Goal: Transaction & Acquisition: Purchase product/service

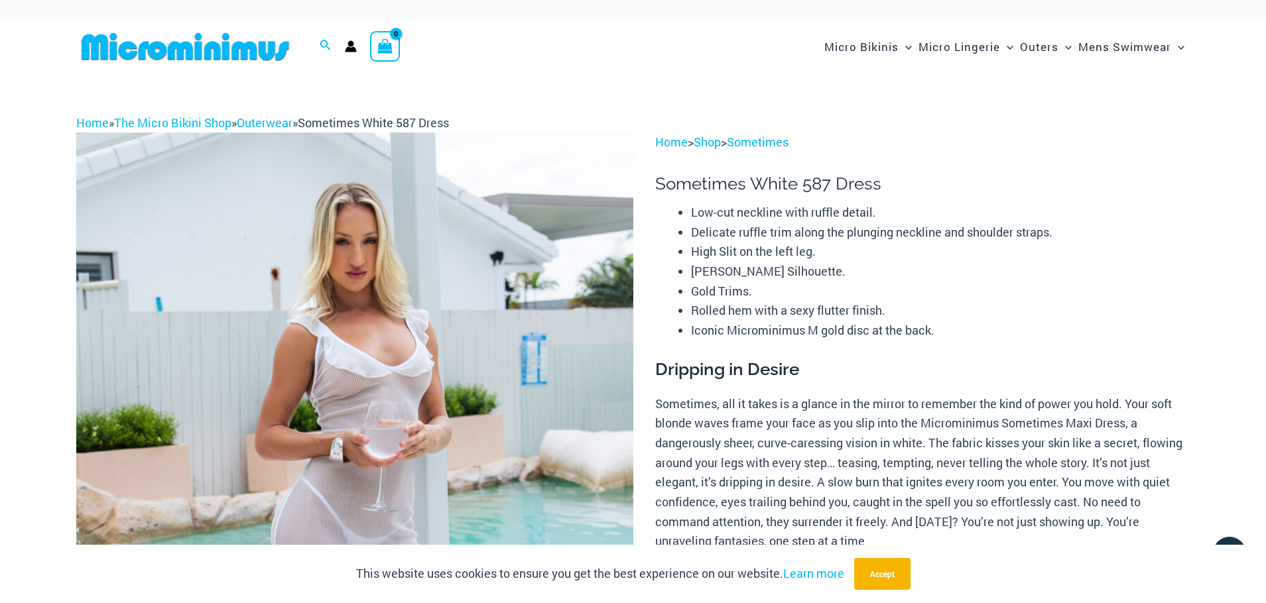
click at [520, 327] on img at bounding box center [354, 550] width 557 height 835
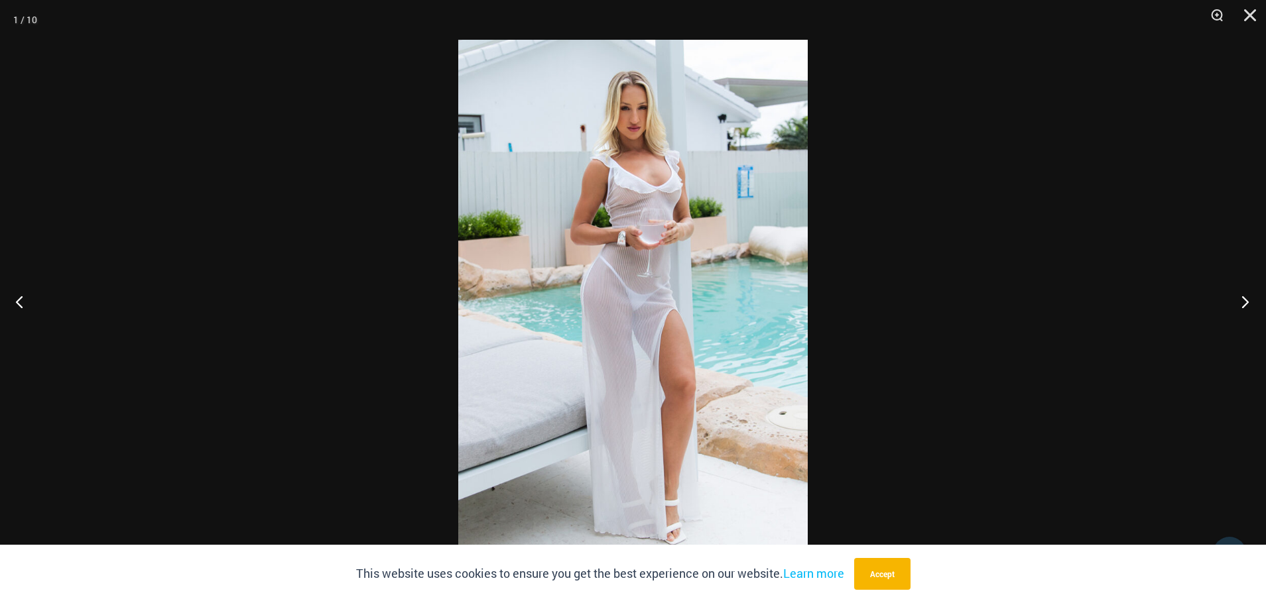
click at [1243, 298] on button "Next" at bounding box center [1241, 302] width 50 height 66
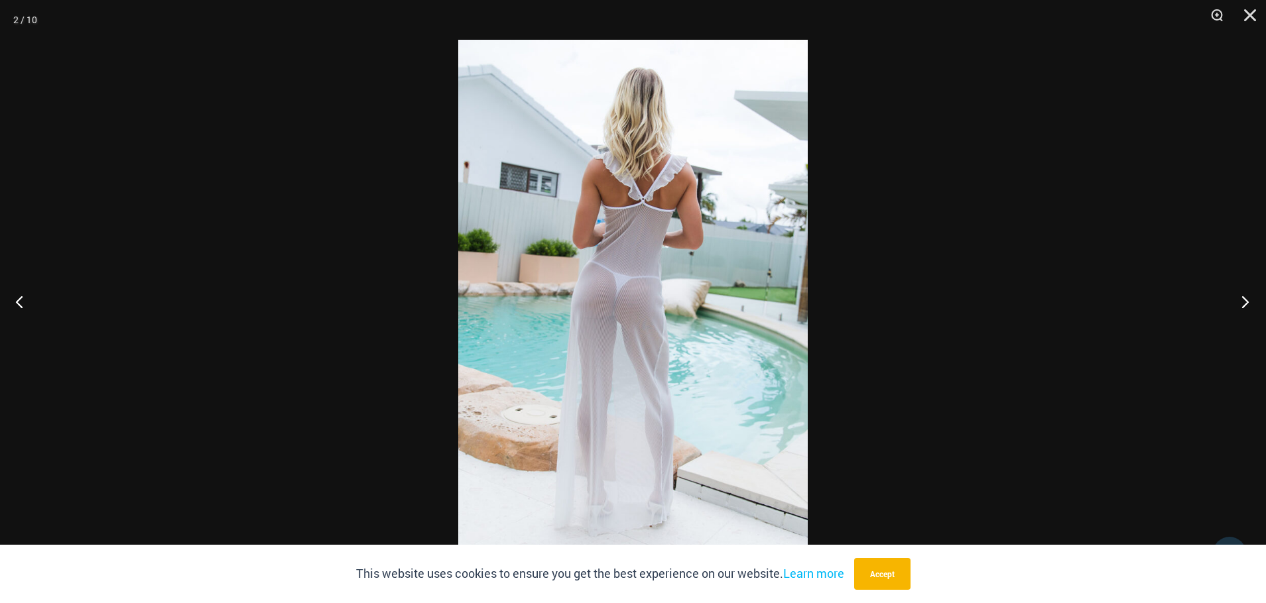
click at [1243, 298] on button "Next" at bounding box center [1241, 302] width 50 height 66
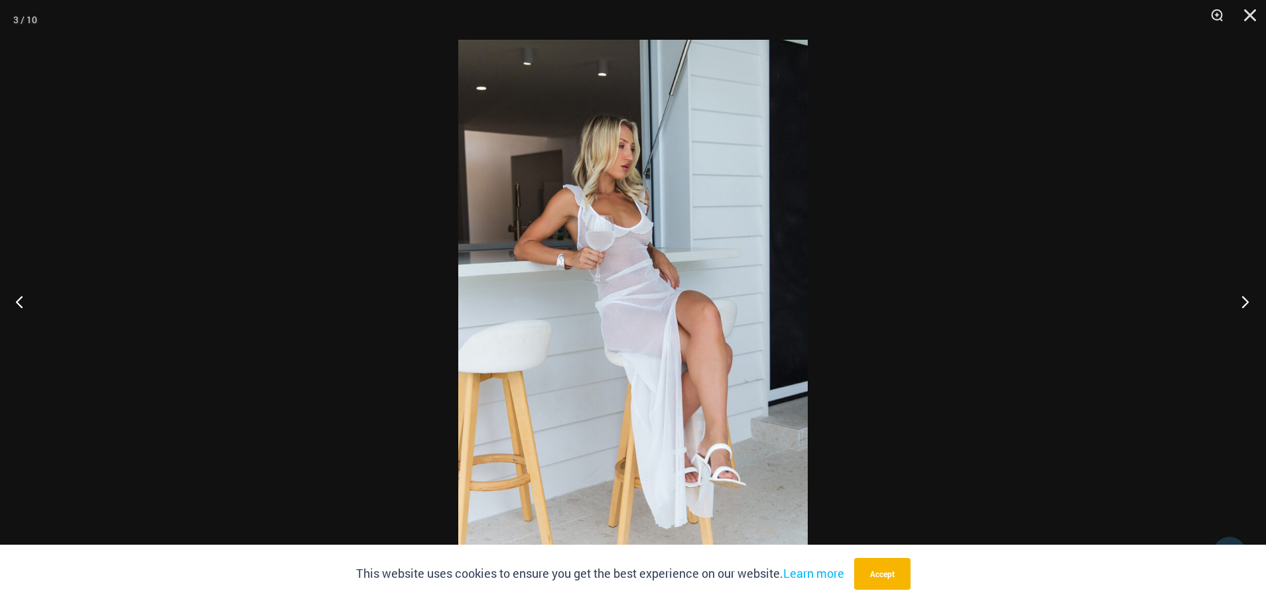
click at [1243, 298] on button "Next" at bounding box center [1241, 302] width 50 height 66
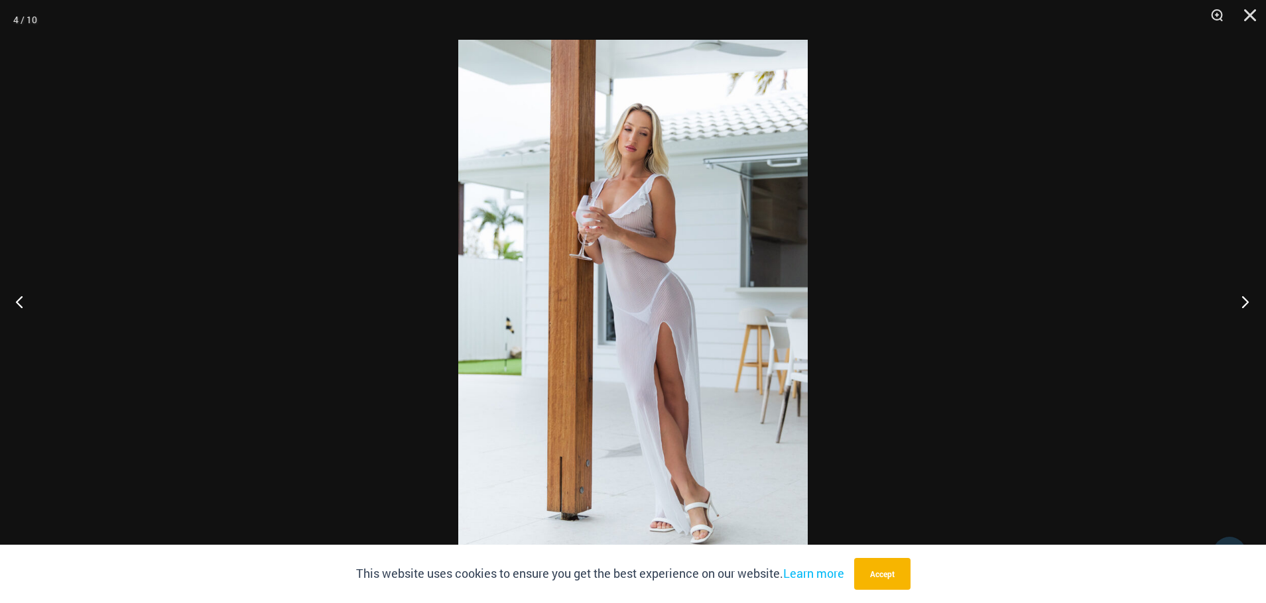
click at [1243, 298] on button "Next" at bounding box center [1241, 302] width 50 height 66
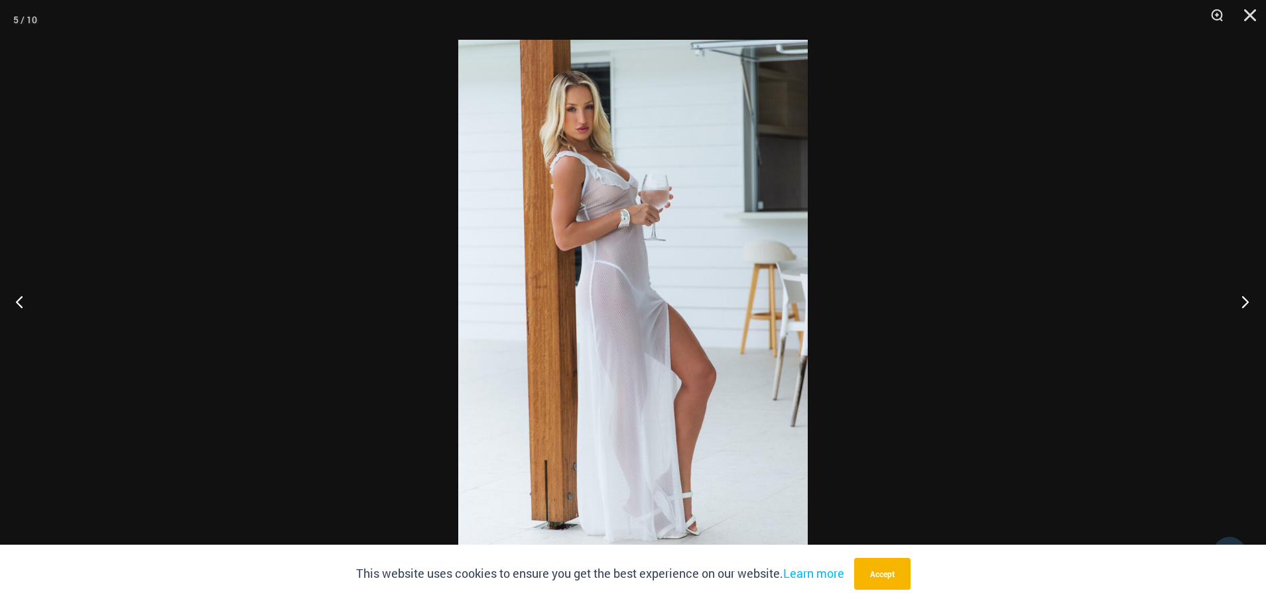
click at [1243, 298] on button "Next" at bounding box center [1241, 302] width 50 height 66
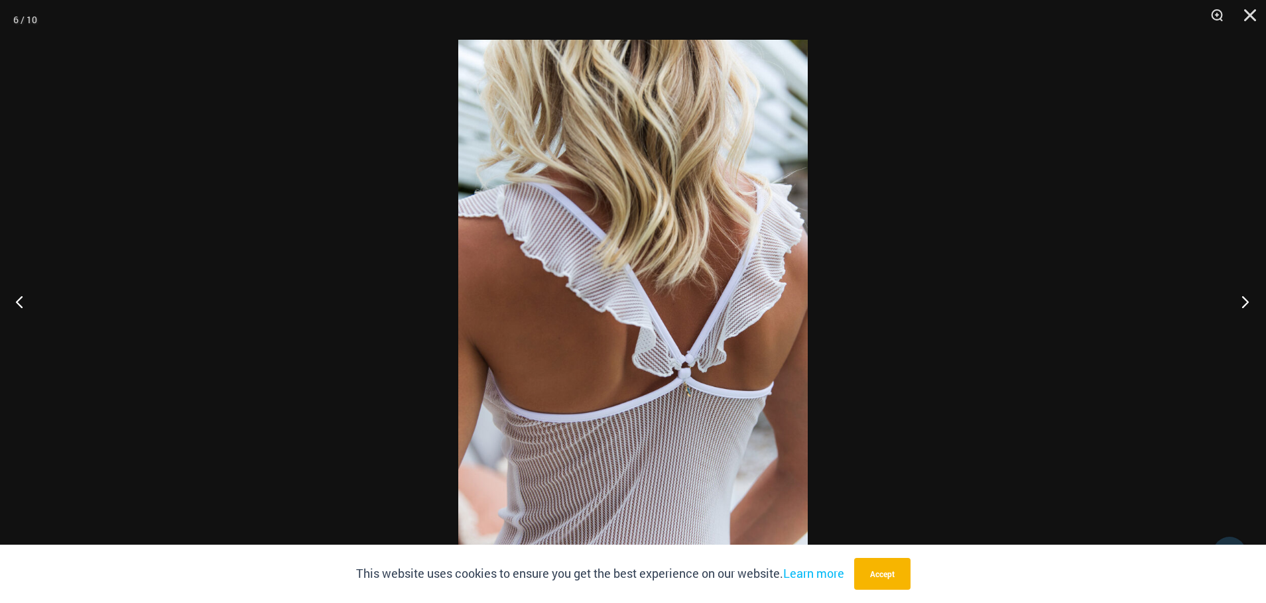
click at [1243, 298] on button "Next" at bounding box center [1241, 302] width 50 height 66
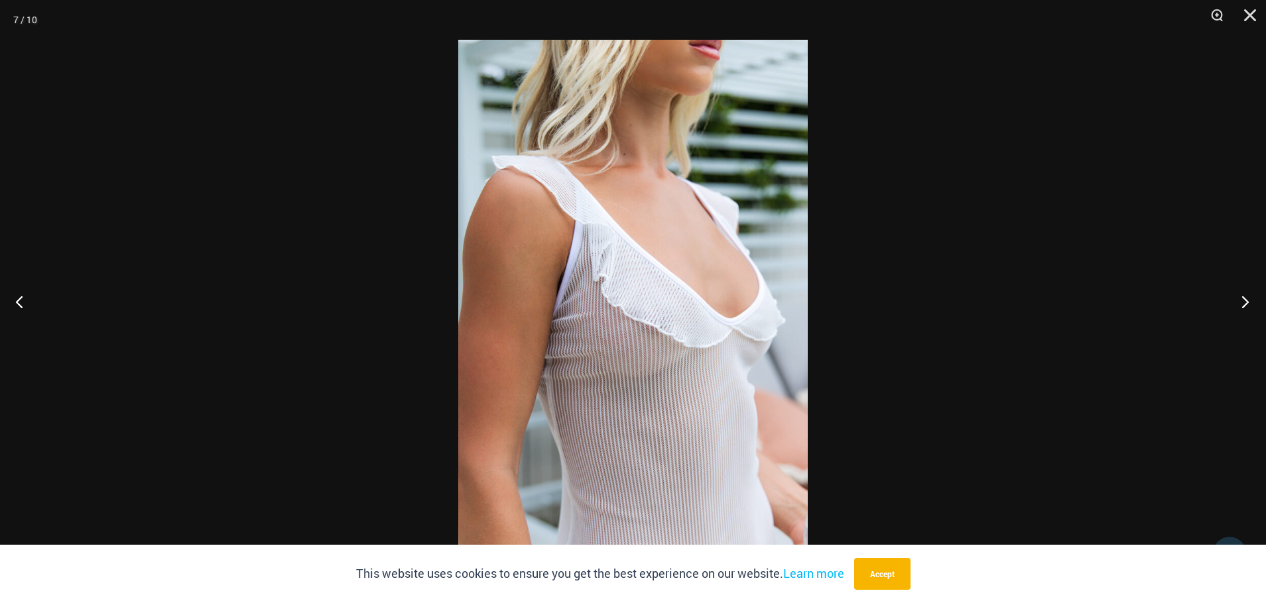
click at [1243, 298] on button "Next" at bounding box center [1241, 302] width 50 height 66
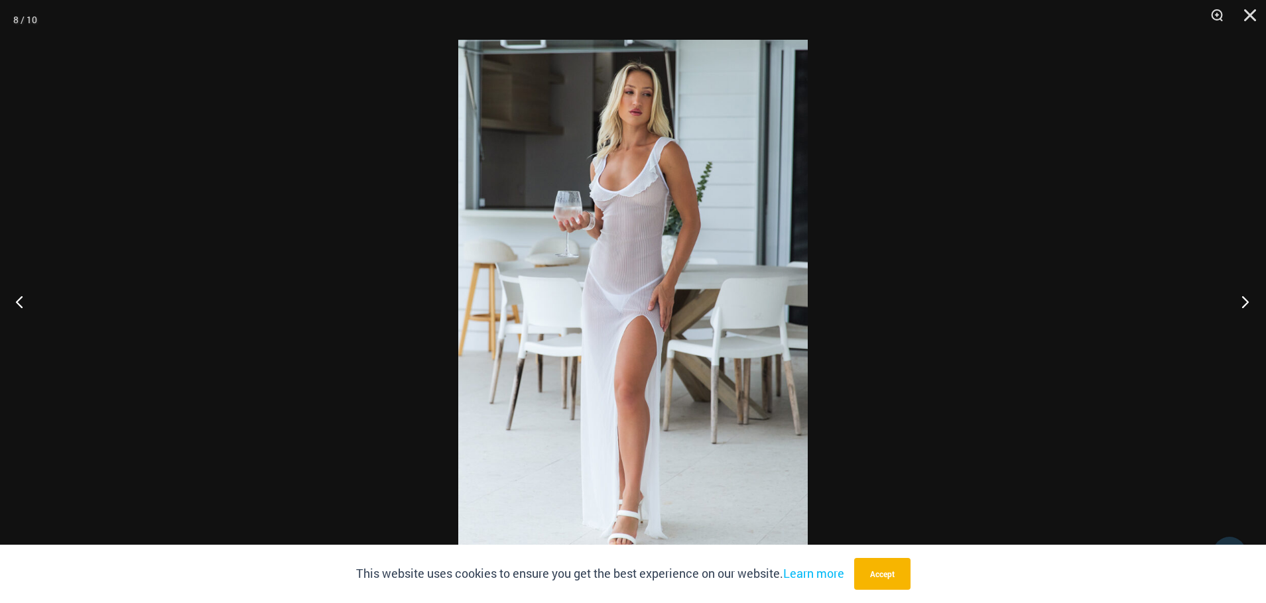
click at [1243, 298] on button "Next" at bounding box center [1241, 302] width 50 height 66
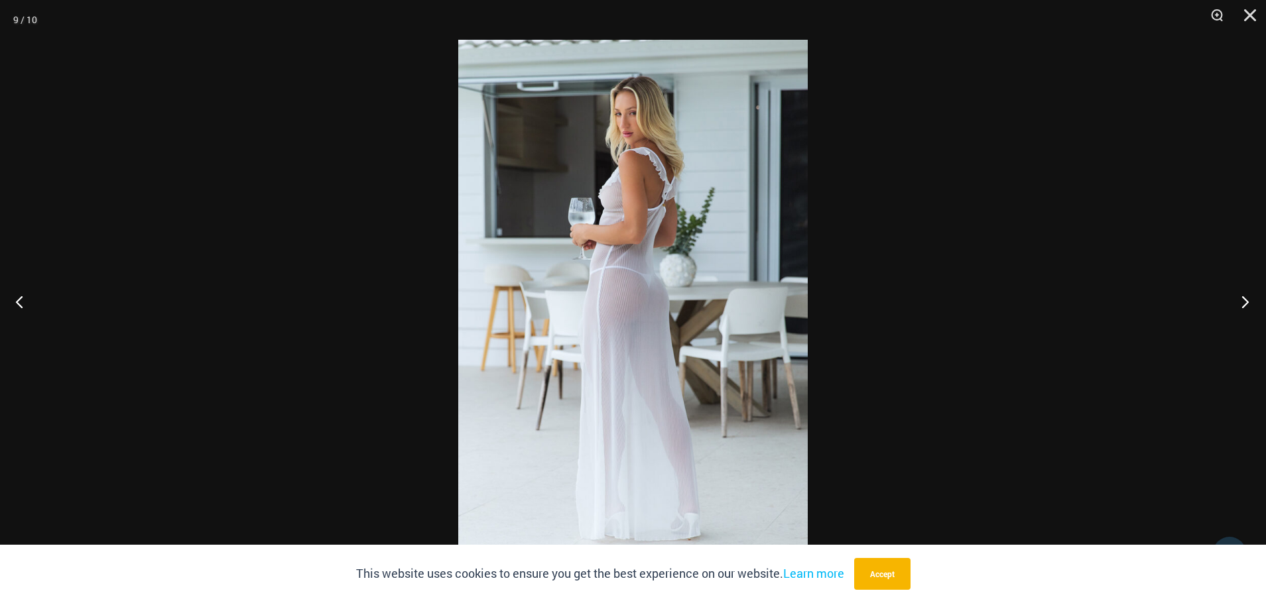
click at [1243, 298] on button "Next" at bounding box center [1241, 302] width 50 height 66
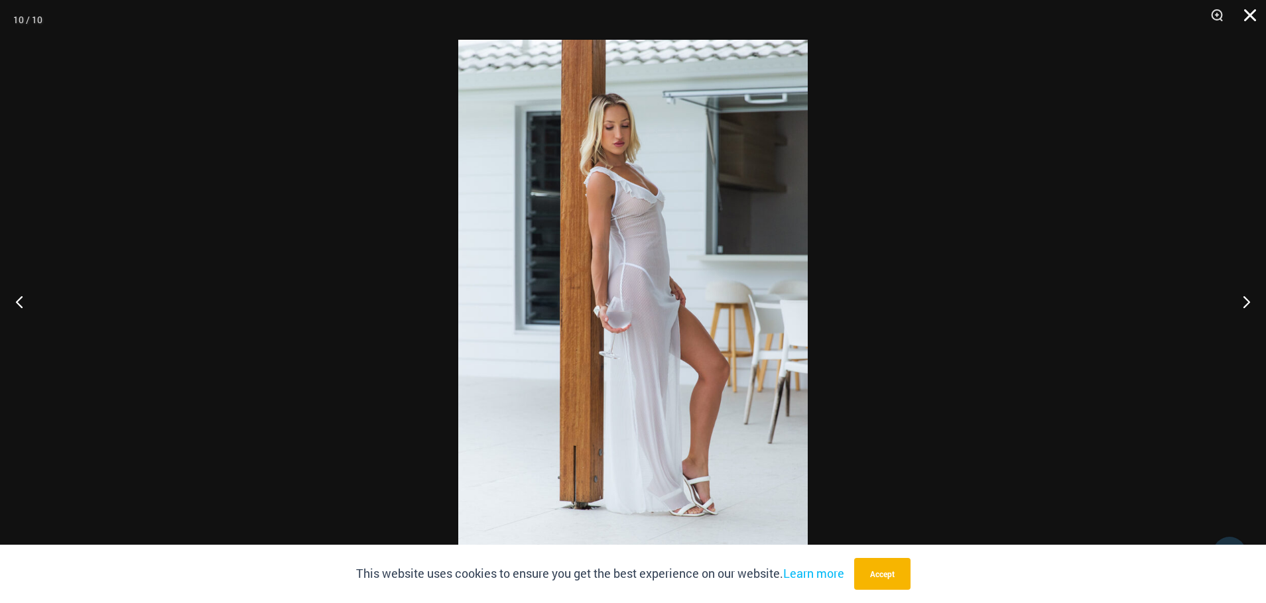
click at [1255, 10] on button "Close" at bounding box center [1245, 20] width 33 height 40
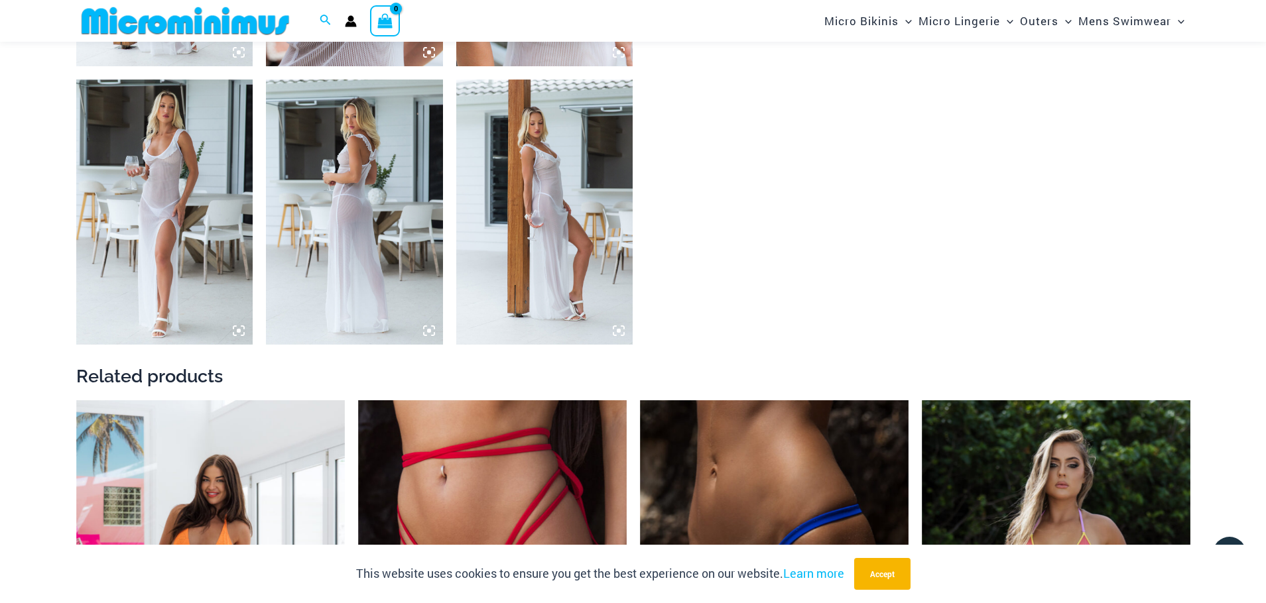
scroll to position [1778, 0]
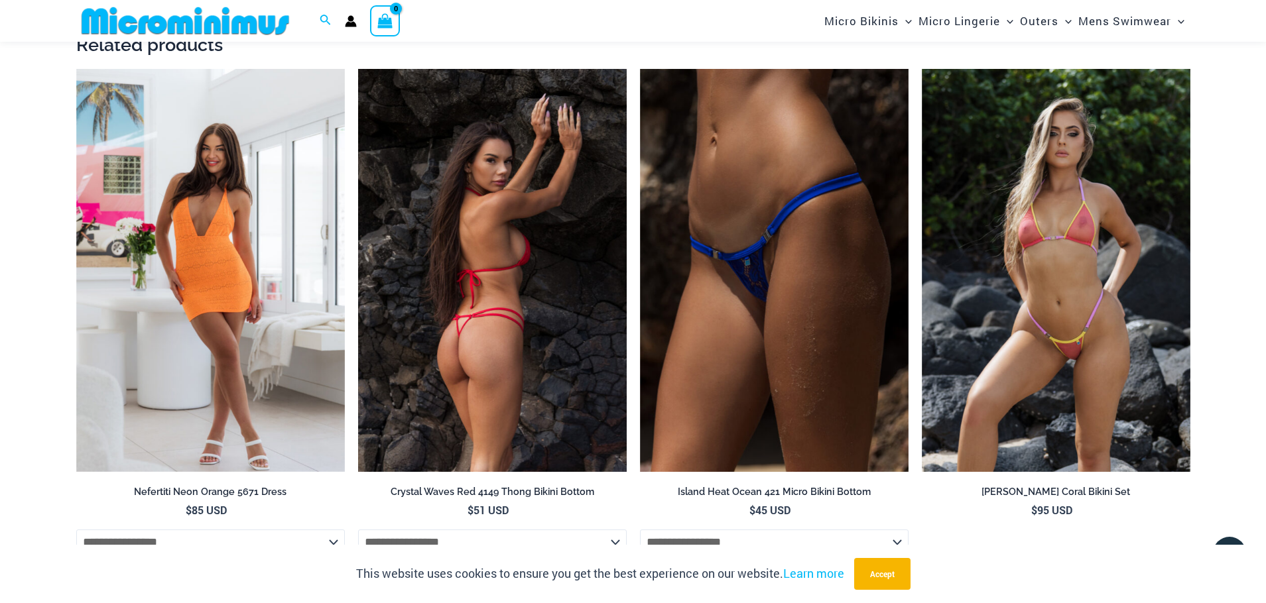
click at [558, 318] on img at bounding box center [492, 270] width 269 height 403
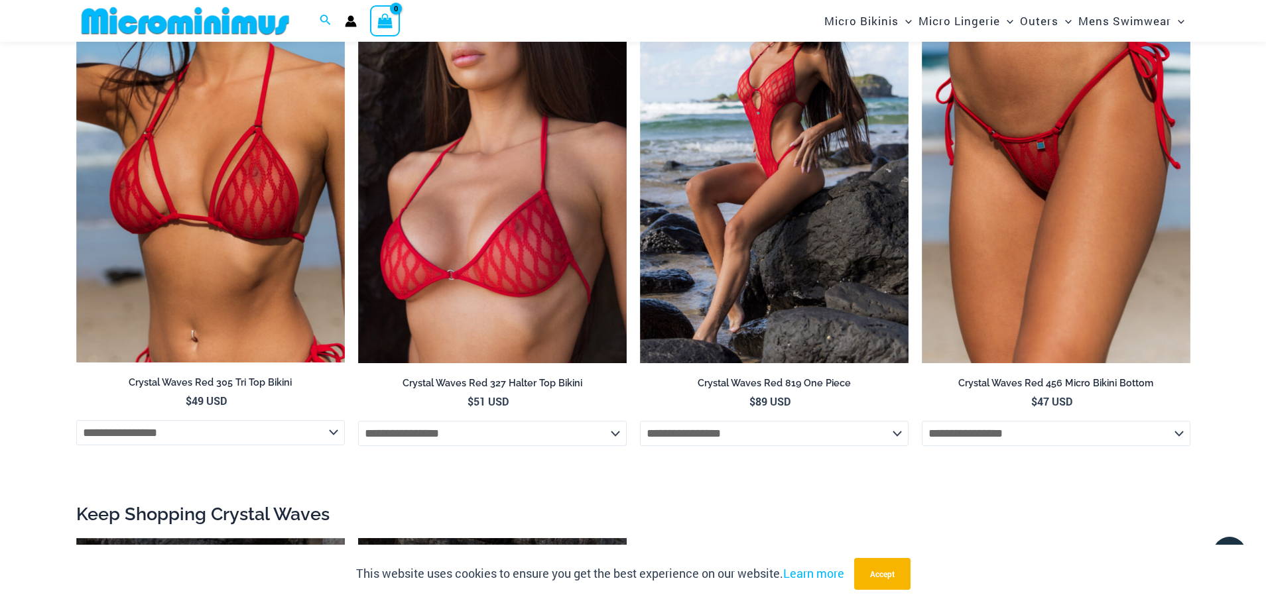
scroll to position [1512, 0]
